Goal: Task Accomplishment & Management: Use online tool/utility

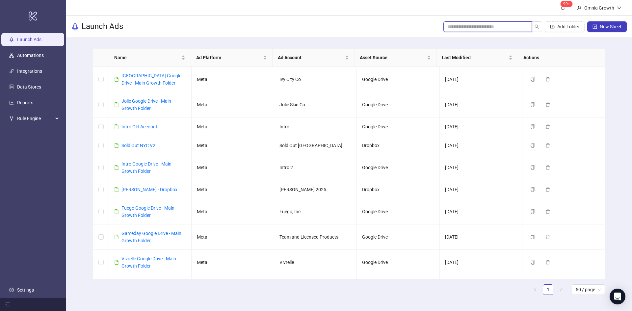
click at [480, 27] on input "search" at bounding box center [485, 26] width 75 height 7
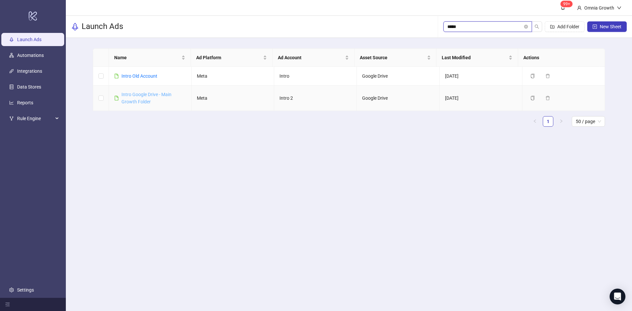
type input "*****"
click at [142, 93] on link "Intro Google Drive - Main Growth Folder" at bounding box center [147, 98] width 50 height 13
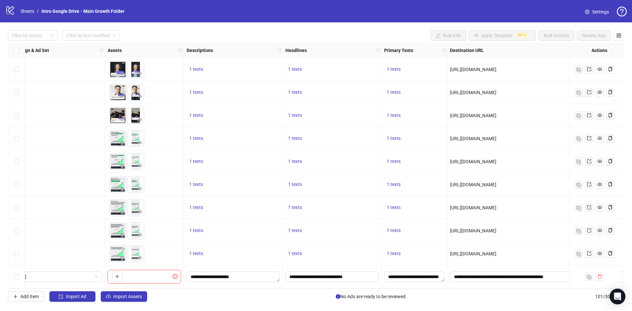
scroll to position [2100, 446]
click at [423, 276] on textarea "**********" at bounding box center [414, 277] width 60 height 11
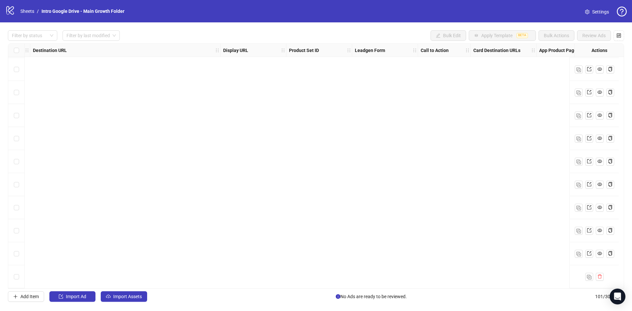
scroll to position [2100, 0]
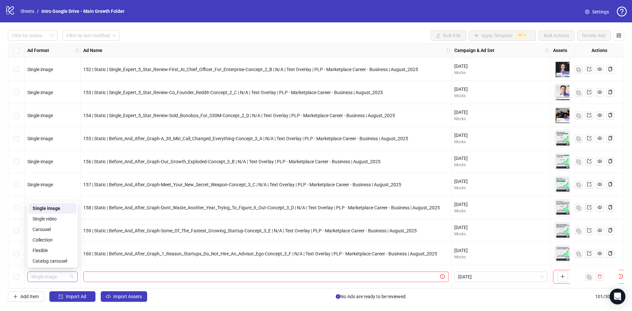
click at [72, 274] on span "Single image" at bounding box center [52, 277] width 42 height 10
click at [67, 220] on div "Single video" at bounding box center [53, 218] width 40 height 7
click at [591, 275] on img "button" at bounding box center [589, 277] width 5 height 5
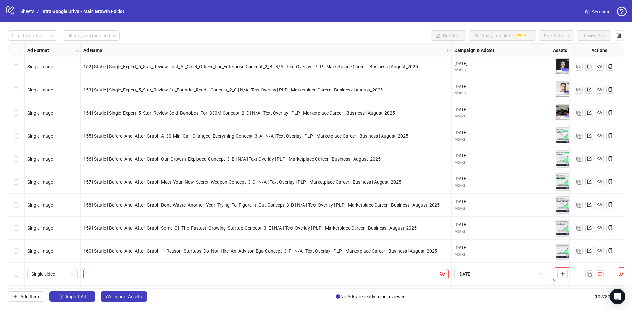
scroll to position [2123, 0]
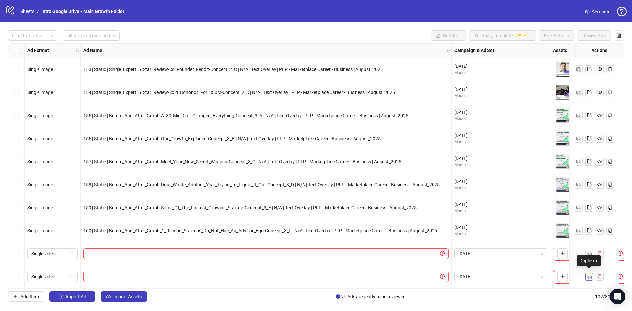
click at [589, 275] on img "button" at bounding box center [589, 277] width 5 height 5
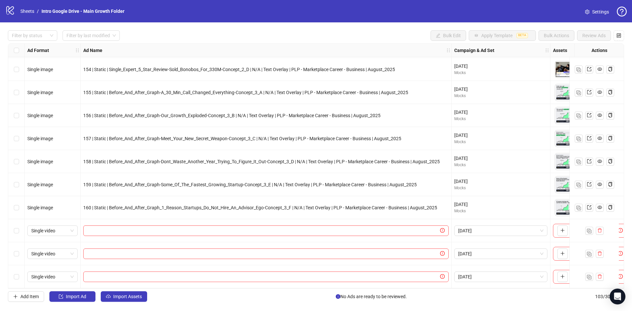
scroll to position [2146, 163]
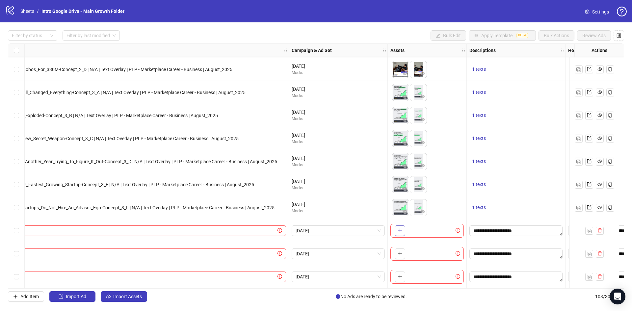
click at [400, 229] on icon "plus" at bounding box center [400, 230] width 5 height 5
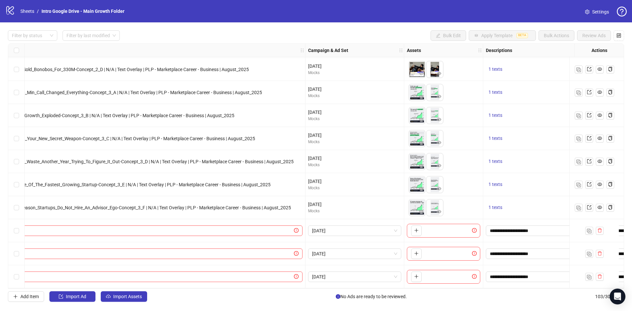
scroll to position [2146, 65]
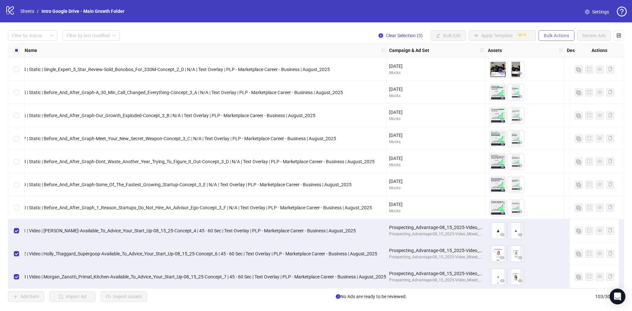
click at [565, 35] on span "Bulk Actions" at bounding box center [556, 35] width 25 height 5
click at [565, 82] on span "Copy to another sheet" at bounding box center [565, 80] width 45 height 7
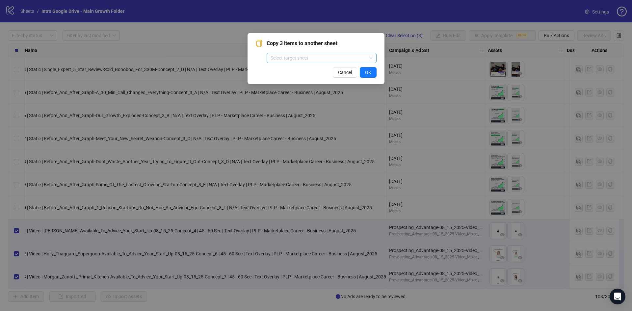
click at [322, 58] on input "search" at bounding box center [319, 58] width 96 height 10
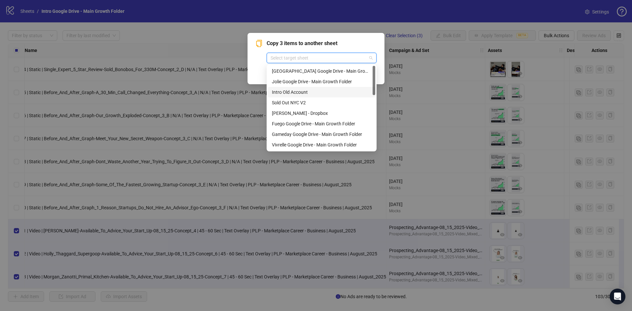
click at [307, 93] on div "Intro Old Account" at bounding box center [321, 92] width 99 height 7
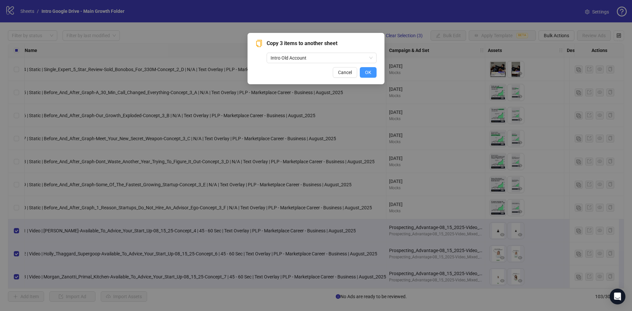
click at [368, 72] on span "OK" at bounding box center [368, 72] width 6 height 5
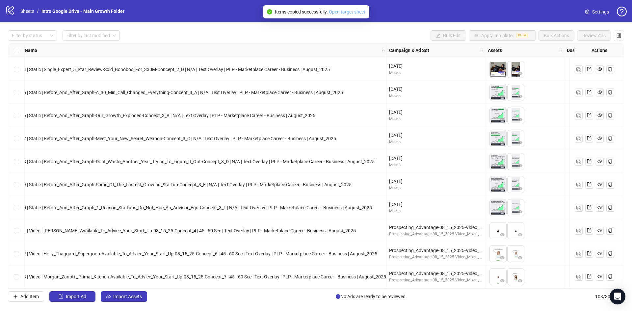
click at [357, 11] on link "Open target sheet" at bounding box center [347, 11] width 37 height 5
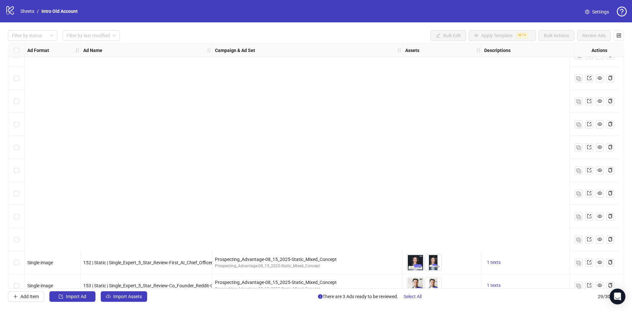
scroll to position [440, 0]
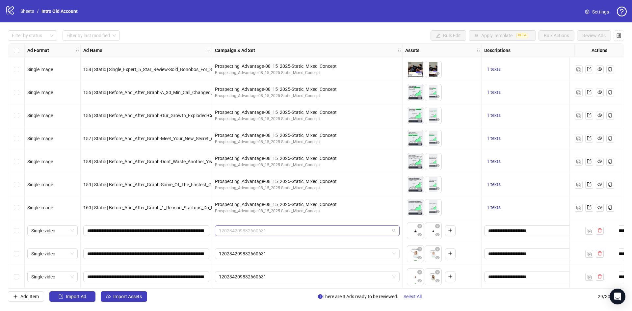
click at [305, 228] on span "120234209832660631" at bounding box center [307, 231] width 177 height 10
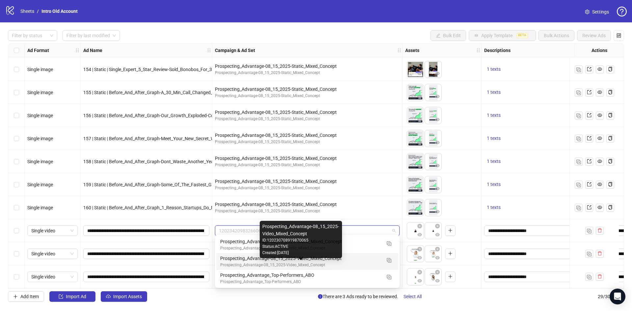
click at [301, 264] on div "Prospecting_Advantage-08_15_2025-Video_Mixed_Concept" at bounding box center [300, 265] width 161 height 6
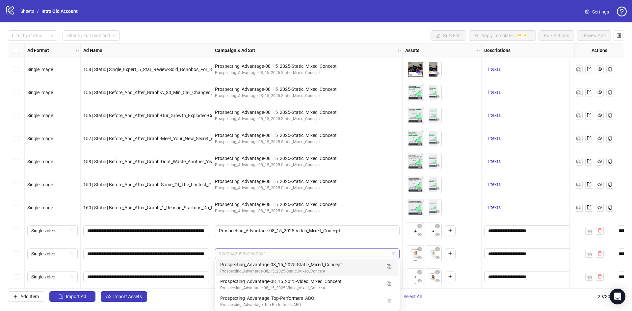
click at [308, 252] on span "120234209832660631" at bounding box center [307, 254] width 177 height 10
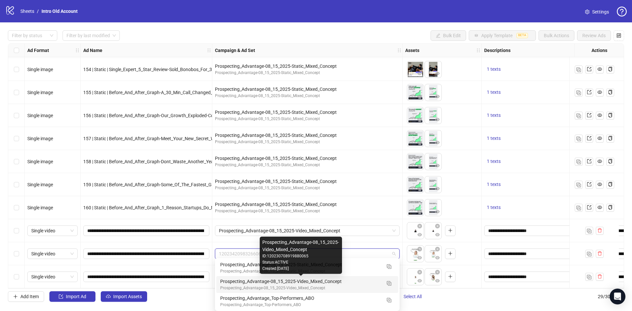
click at [298, 281] on div "Prospecting_Advantage-08_15_2025-Video_Mixed_Concept" at bounding box center [300, 281] width 161 height 7
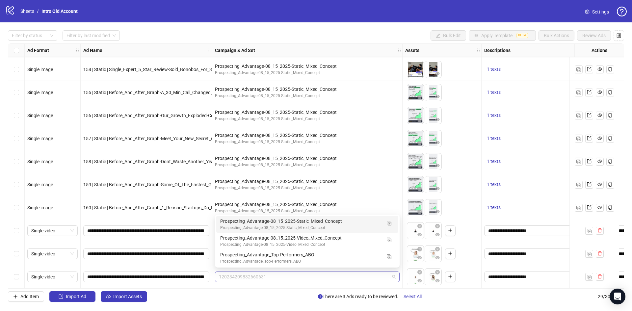
click at [303, 274] on span "120234209832660631" at bounding box center [307, 277] width 177 height 10
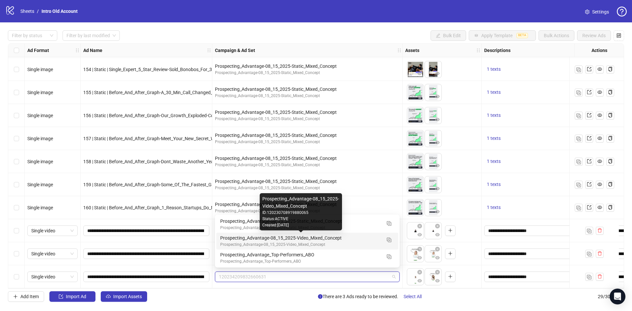
click at [320, 240] on div "Prospecting_Advantage-08_15_2025-Video_Mixed_Concept" at bounding box center [300, 238] width 161 height 7
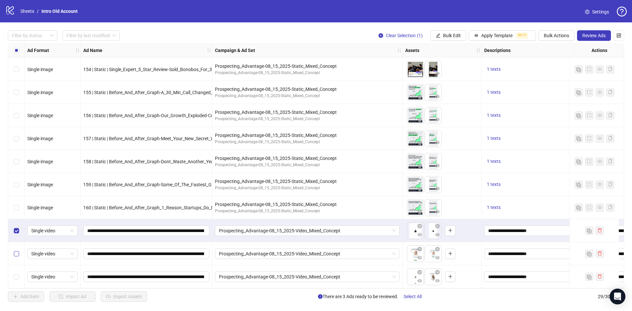
click at [18, 255] on label "Select row 28" at bounding box center [16, 253] width 5 height 7
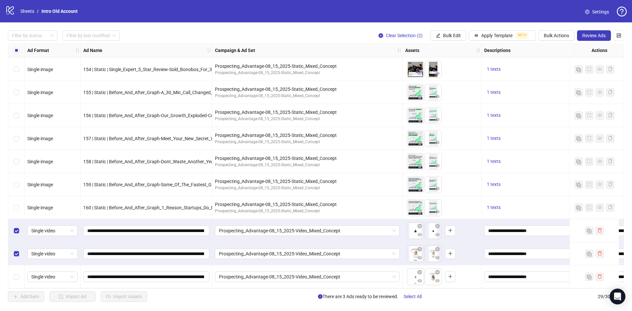
click at [14, 280] on div "Select row 29" at bounding box center [16, 276] width 16 height 23
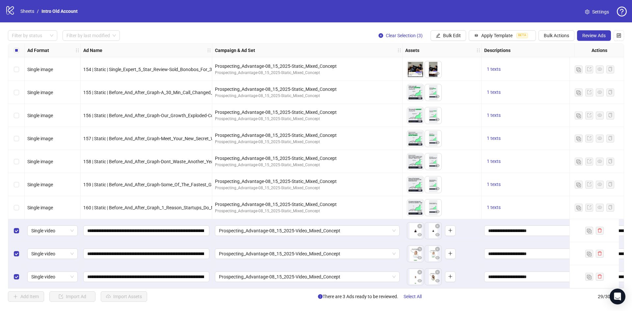
drag, startPoint x: 220, startPoint y: 290, endPoint x: 233, endPoint y: 291, distance: 12.9
click at [233, 291] on div "Filter by status Filter by last modified Clear Selection (3) Bulk Edit Apply Te…" at bounding box center [316, 166] width 632 height 288
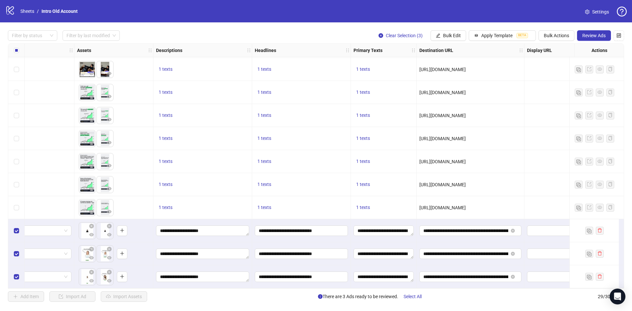
scroll to position [440, 599]
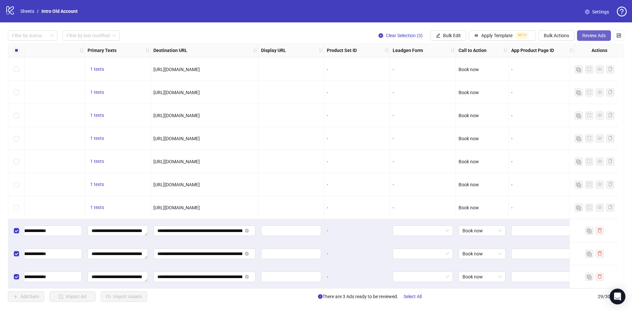
click at [595, 35] on span "Review Ads" at bounding box center [594, 35] width 23 height 5
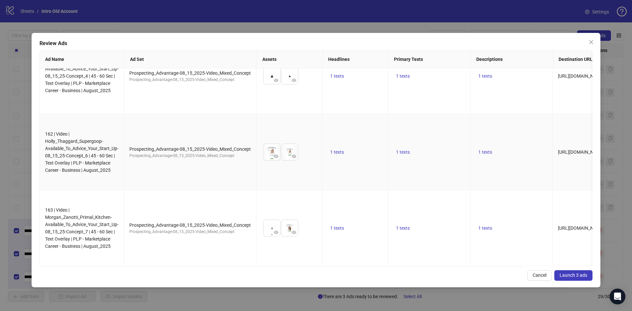
scroll to position [35, 0]
click at [578, 276] on span "Launch 3 ads" at bounding box center [574, 275] width 28 height 5
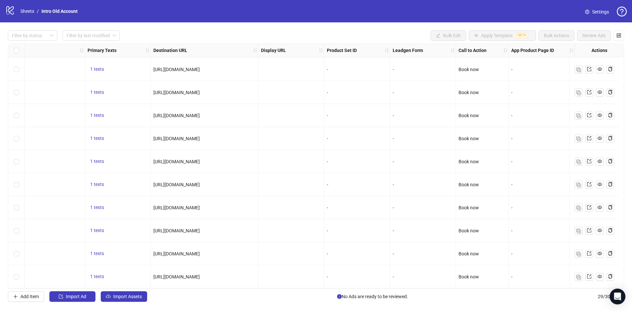
scroll to position [440, 0]
